Goal: Task Accomplishment & Management: Manage account settings

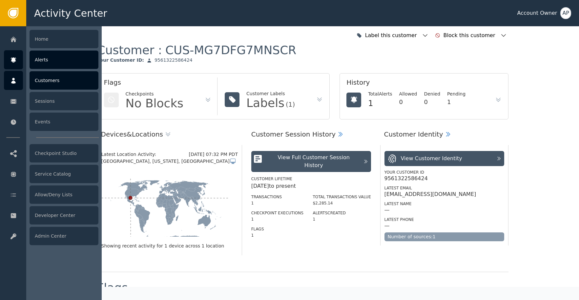
click at [13, 61] on icon at bounding box center [13, 59] width 5 height 5
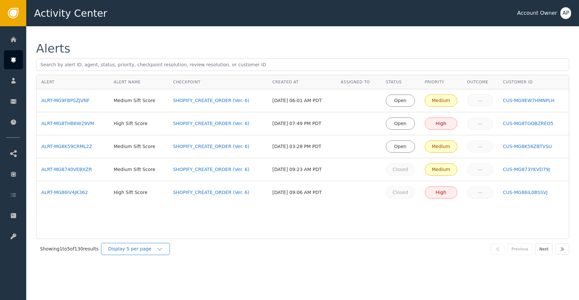
click at [148, 245] on div "Display 5 per page" at bounding box center [132, 248] width 49 height 7
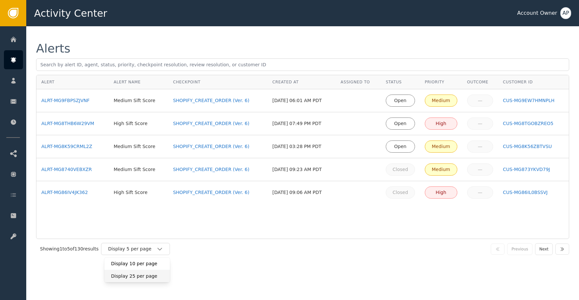
drag, startPoint x: 148, startPoint y: 275, endPoint x: 156, endPoint y: 269, distance: 10.6
click at [148, 275] on div "Display 25 per page" at bounding box center [137, 276] width 52 height 7
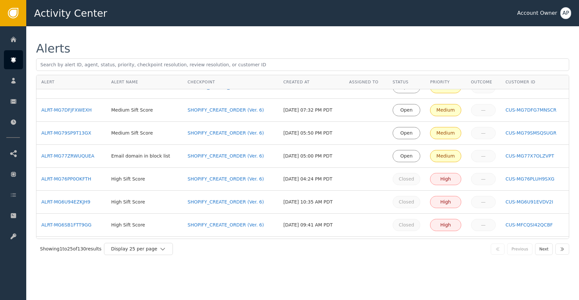
scroll to position [146, 0]
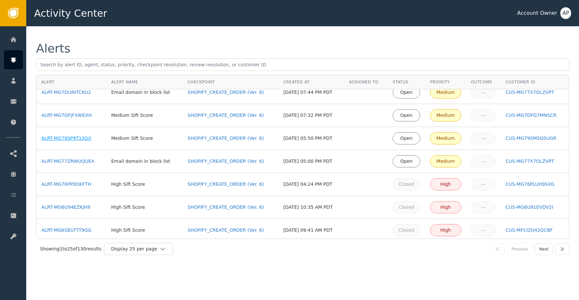
drag, startPoint x: 87, startPoint y: 140, endPoint x: 88, endPoint y: 131, distance: 9.9
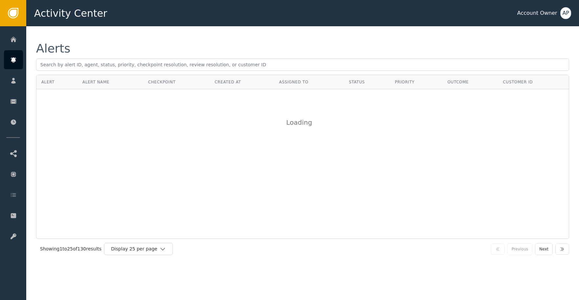
scroll to position [0, 0]
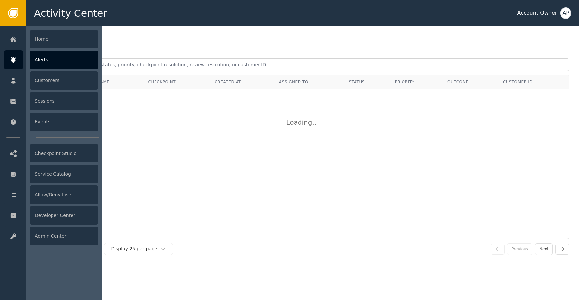
click at [23, 57] on div at bounding box center [13, 59] width 19 height 19
click at [15, 58] on icon at bounding box center [13, 59] width 7 height 7
click at [68, 62] on div "Alerts" at bounding box center [64, 60] width 69 height 18
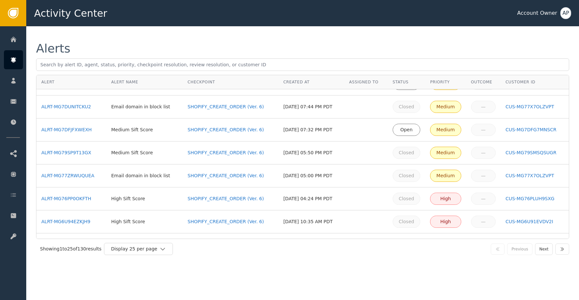
scroll to position [138, 0]
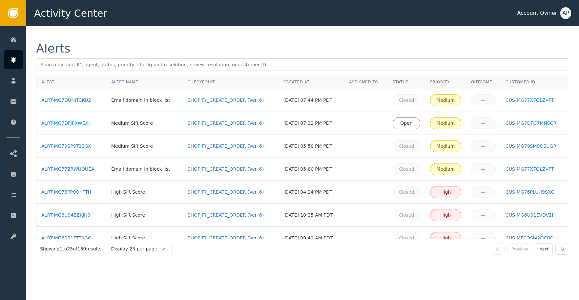
click at [82, 124] on div "ALRT-MG7DFJFXWEXH" at bounding box center [71, 123] width 60 height 7
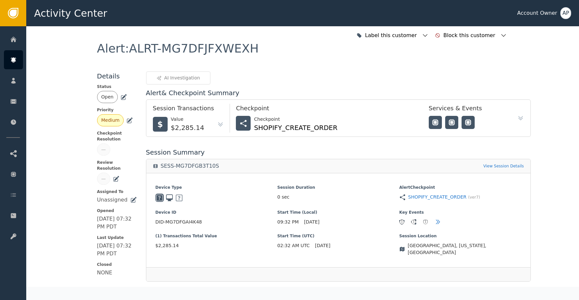
click at [122, 94] on icon at bounding box center [123, 97] width 7 height 7
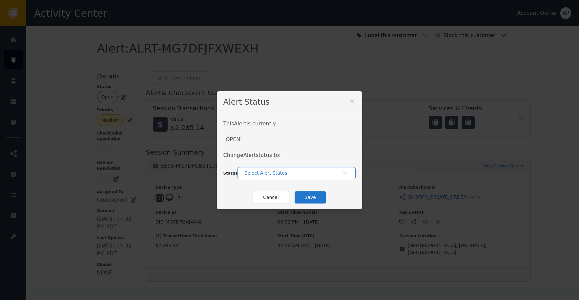
click at [265, 174] on div "Select Alert Status" at bounding box center [293, 173] width 98 height 7
click at [289, 201] on div "Closed" at bounding box center [296, 200] width 105 height 7
click at [307, 196] on button "Save" at bounding box center [310, 197] width 32 height 13
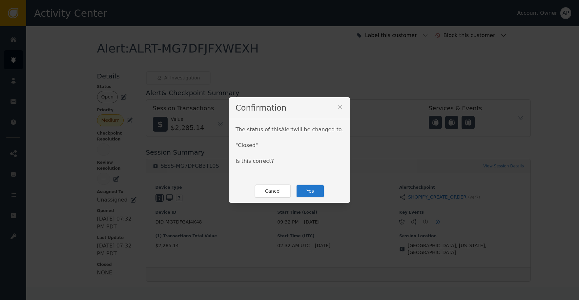
click at [313, 193] on button "Yes" at bounding box center [310, 190] width 29 height 13
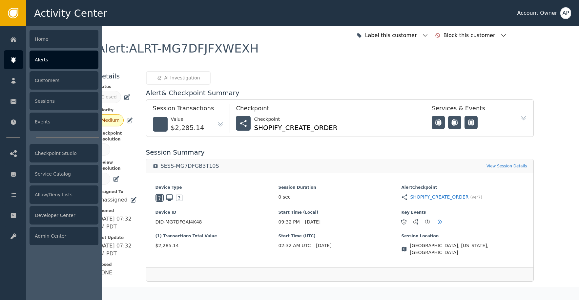
click at [13, 57] on icon at bounding box center [13, 59] width 5 height 5
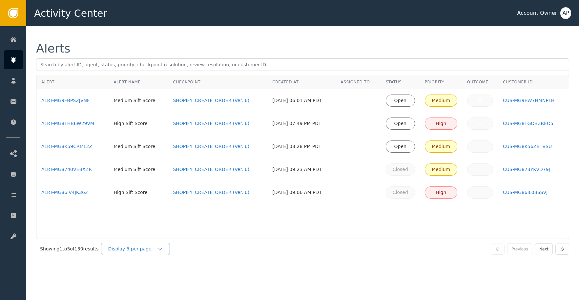
click at [140, 252] on div "Display 5 per page" at bounding box center [135, 249] width 69 height 12
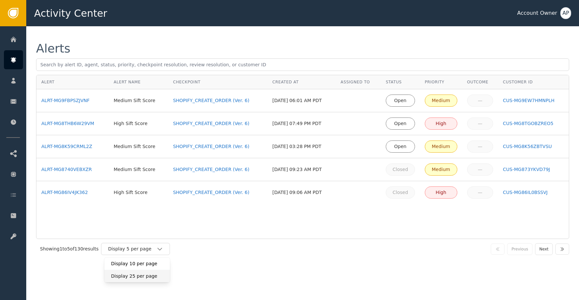
click at [152, 276] on div "Display 25 per page" at bounding box center [137, 276] width 52 height 7
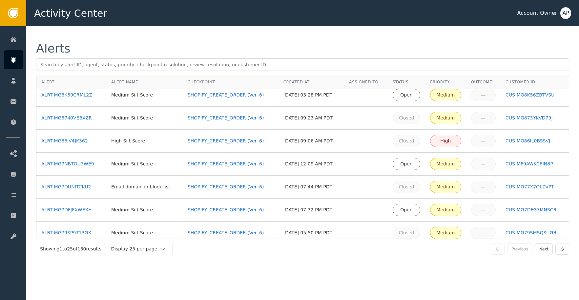
scroll to position [50, 0]
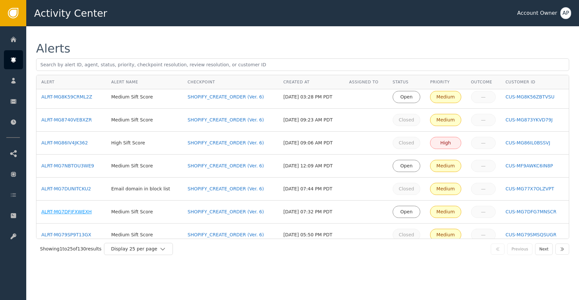
drag, startPoint x: 90, startPoint y: 212, endPoint x: 90, endPoint y: 199, distance: 13.4
